Goal: Navigation & Orientation: Find specific page/section

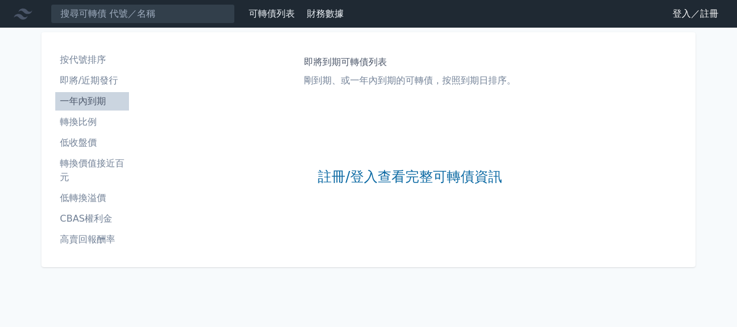
click at [686, 16] on link "登入／註冊" at bounding box center [695, 14] width 64 height 18
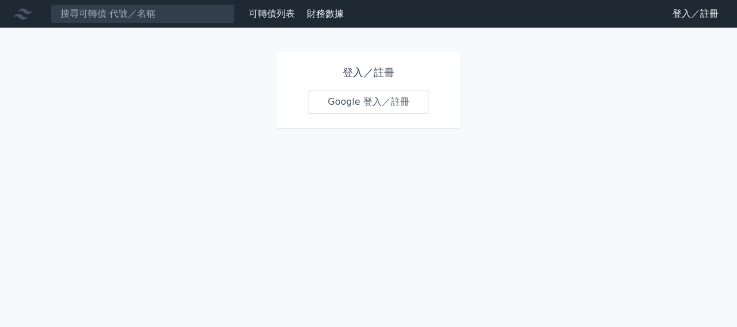
click at [372, 96] on link "Google 登入／註冊" at bounding box center [369, 102] width 120 height 24
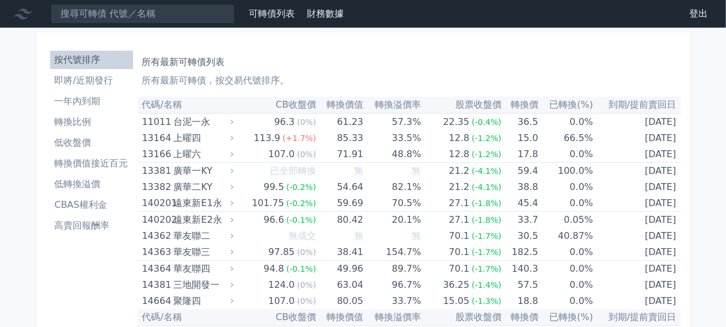
click at [77, 86] on li "即將/近期發行" at bounding box center [91, 81] width 83 height 14
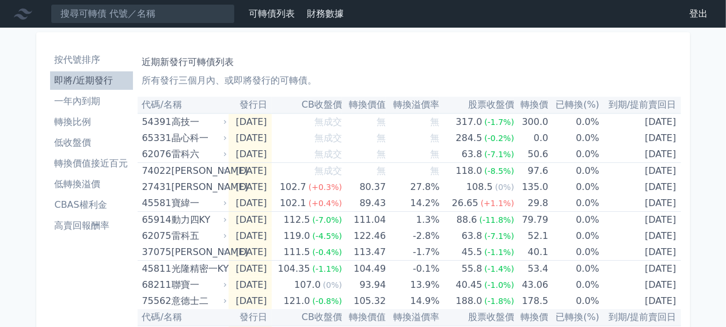
click at [104, 104] on li "一年內到期" at bounding box center [91, 101] width 83 height 14
